Goal: Task Accomplishment & Management: Manage account settings

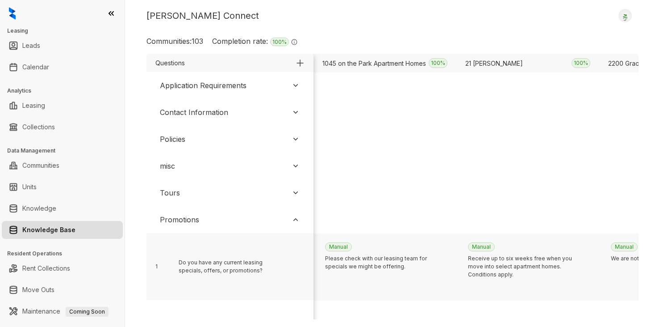
scroll to position [45, 8984]
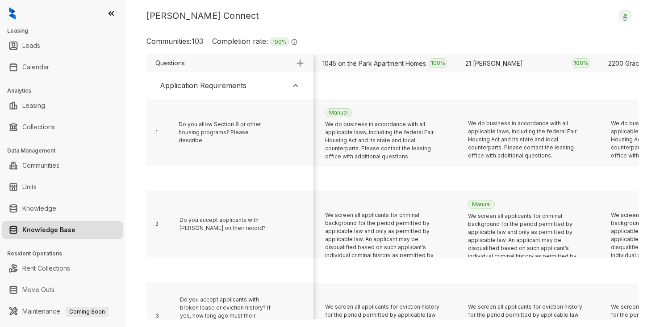
click at [243, 85] on div "Application Requirements" at bounding box center [203, 85] width 87 height 11
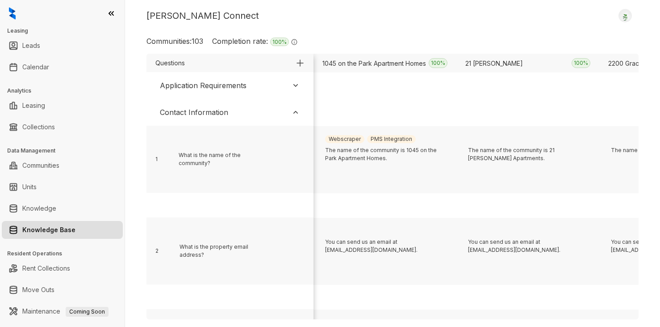
click at [242, 109] on div "Contact Information" at bounding box center [230, 112] width 158 height 20
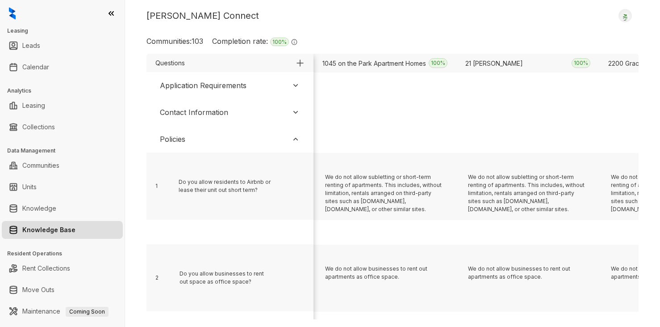
click at [213, 143] on div "Policies" at bounding box center [230, 139] width 158 height 20
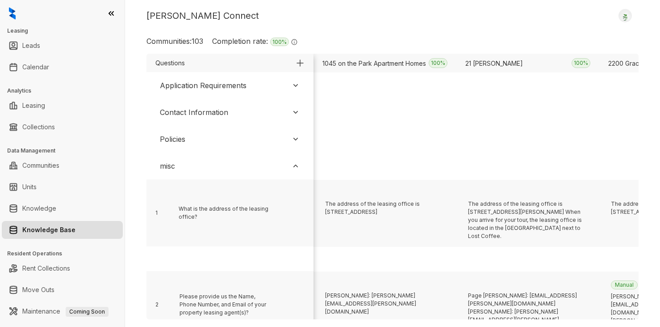
click at [201, 163] on div "misc" at bounding box center [230, 166] width 158 height 20
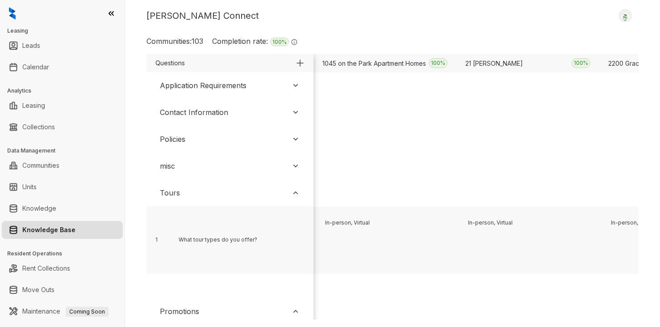
click at [190, 191] on div "Tours" at bounding box center [230, 193] width 158 height 20
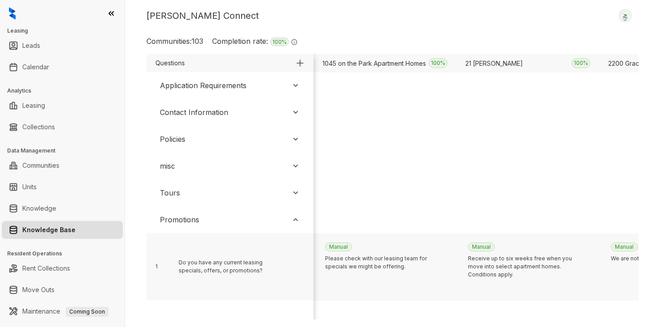
click at [462, 23] on div "Kelsey Connect Logout Communities: 103 Completion rate: 100 % The completion ra…" at bounding box center [392, 163] width 535 height 327
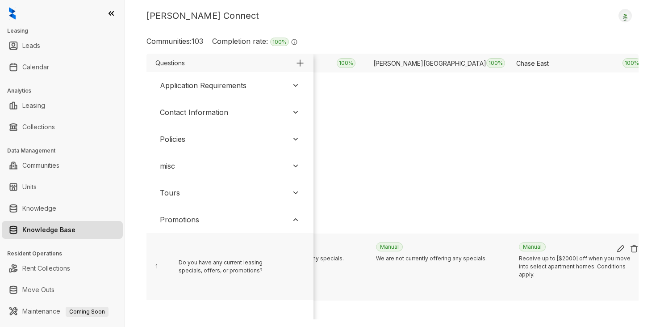
click at [580, 268] on div "Receive up to [$2000] off when you move into select apartment homes. Conditions…" at bounding box center [579, 280] width 120 height 53
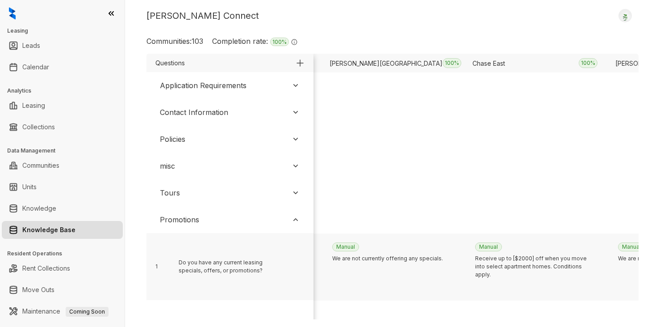
scroll to position [0, 2009]
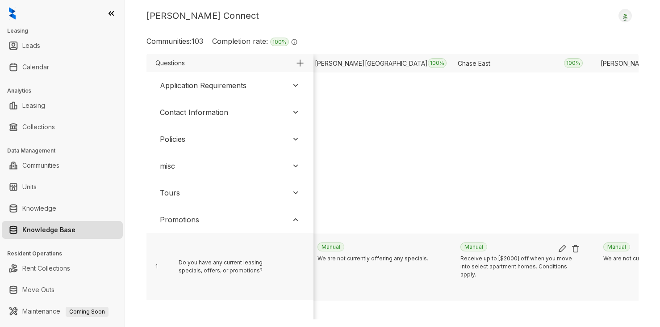
click at [561, 249] on img at bounding box center [562, 248] width 9 height 9
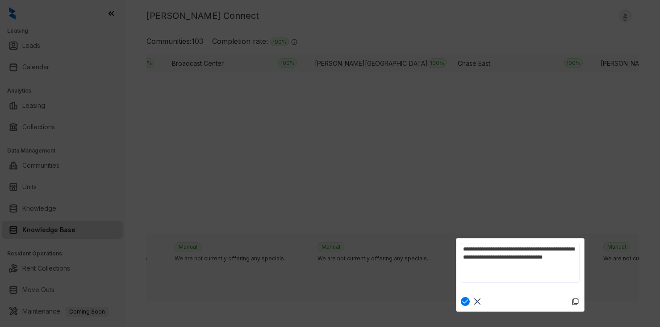
scroll to position [0, 0]
click at [502, 248] on textarea "**********" at bounding box center [520, 267] width 119 height 48
type textarea "**********"
click at [466, 302] on img at bounding box center [465, 301] width 9 height 9
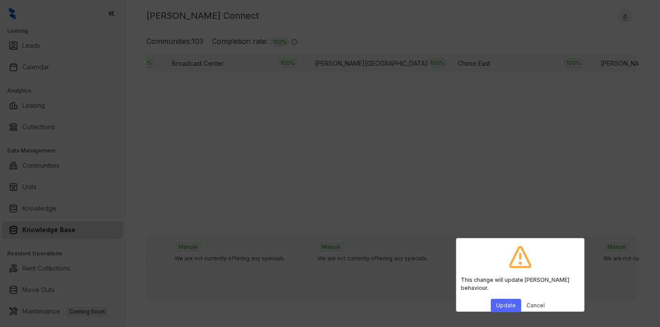
click at [506, 299] on button "Update" at bounding box center [506, 304] width 30 height 13
